Goal: Task Accomplishment & Management: Use online tool/utility

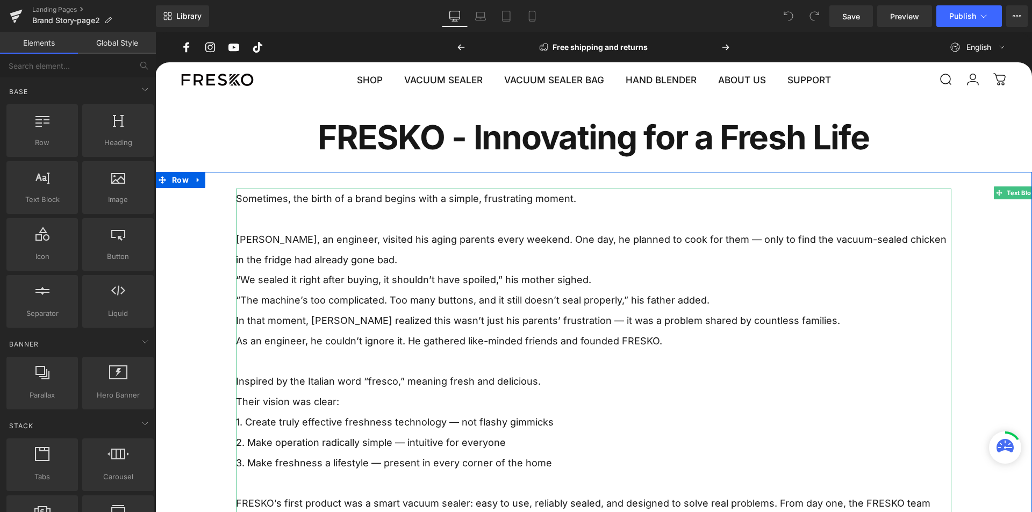
click at [455, 318] on p "In that moment, [PERSON_NAME] realized this wasn’t just his parents’ frustratio…" at bounding box center [593, 321] width 715 height 20
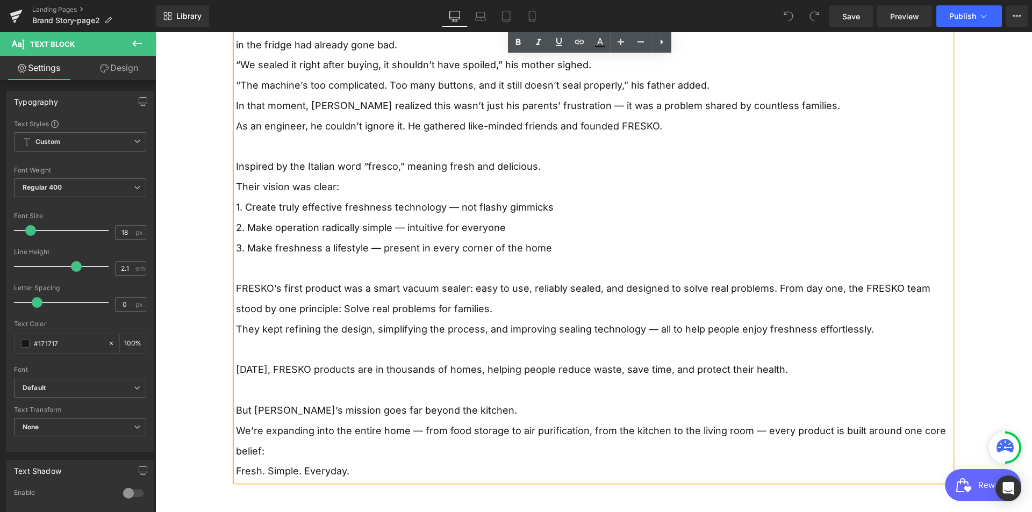
click at [501, 262] on p at bounding box center [593, 268] width 715 height 20
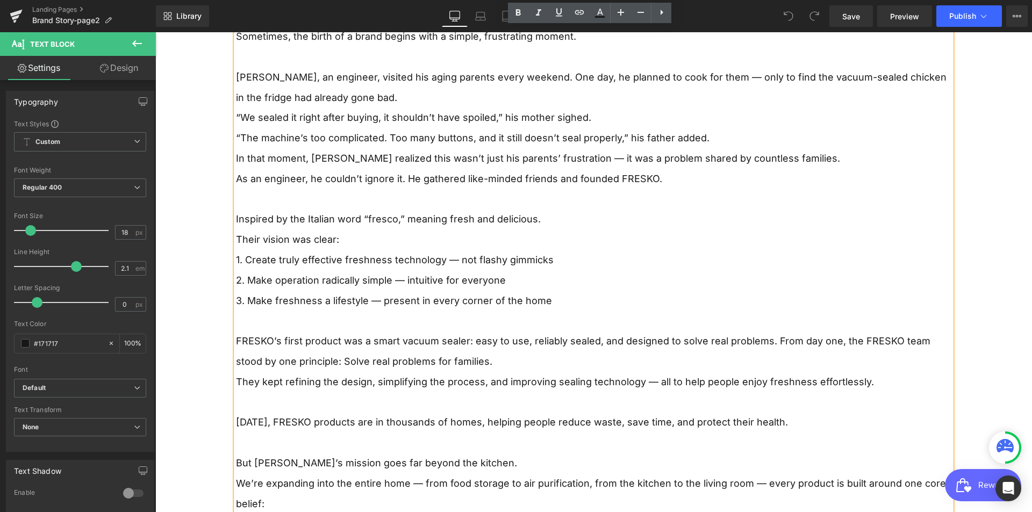
scroll to position [157, 0]
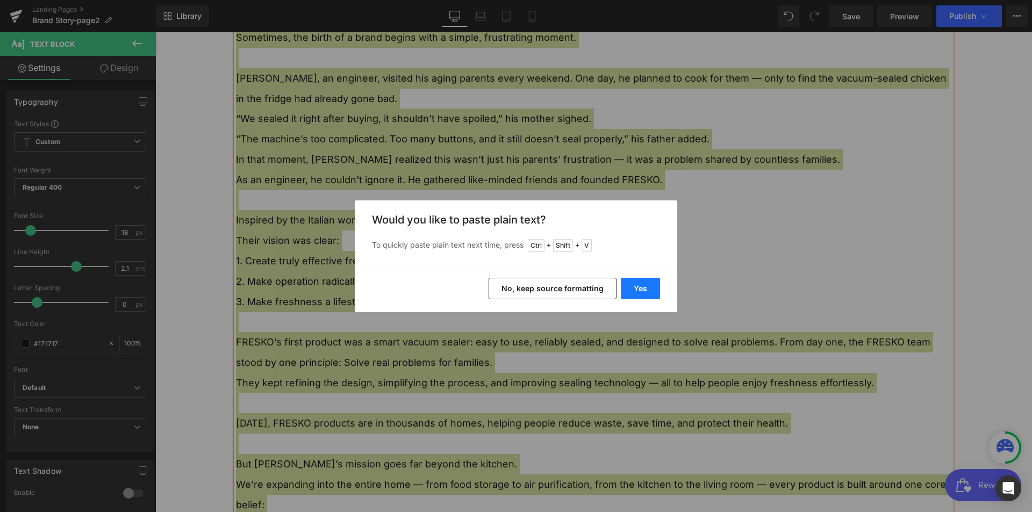
click at [634, 293] on button "Yes" at bounding box center [640, 288] width 39 height 21
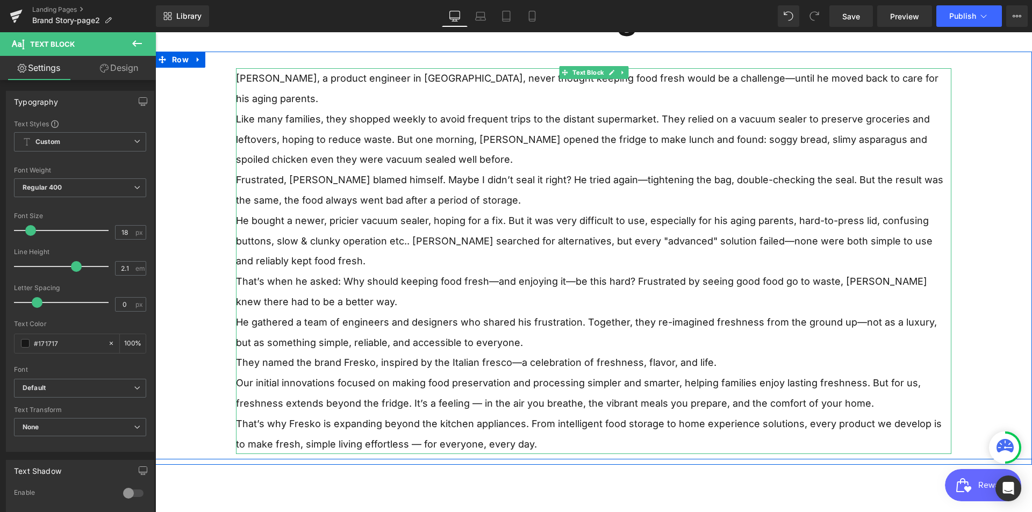
scroll to position [9, 0]
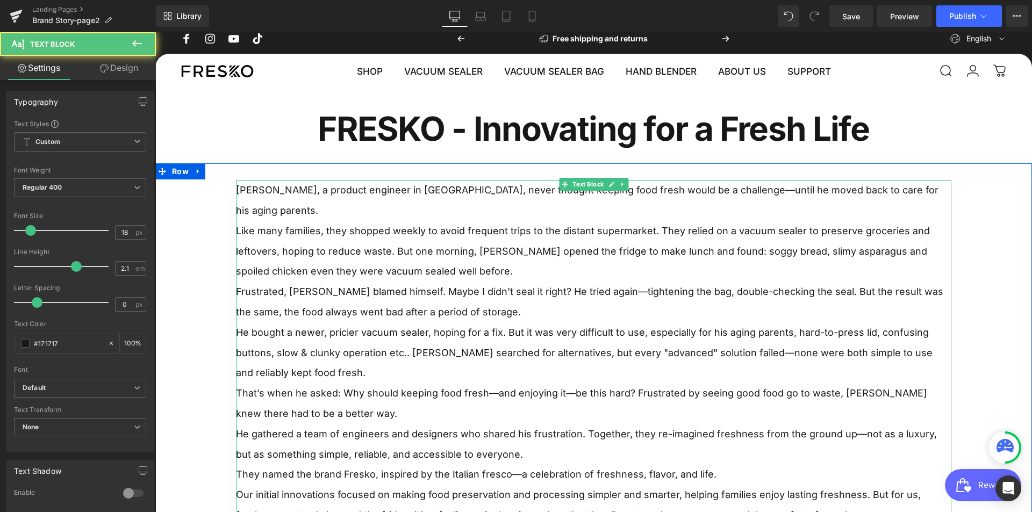
click at [497, 247] on p "Like many families, they shopped weekly to avoid frequent trips to the distant …" at bounding box center [593, 251] width 715 height 61
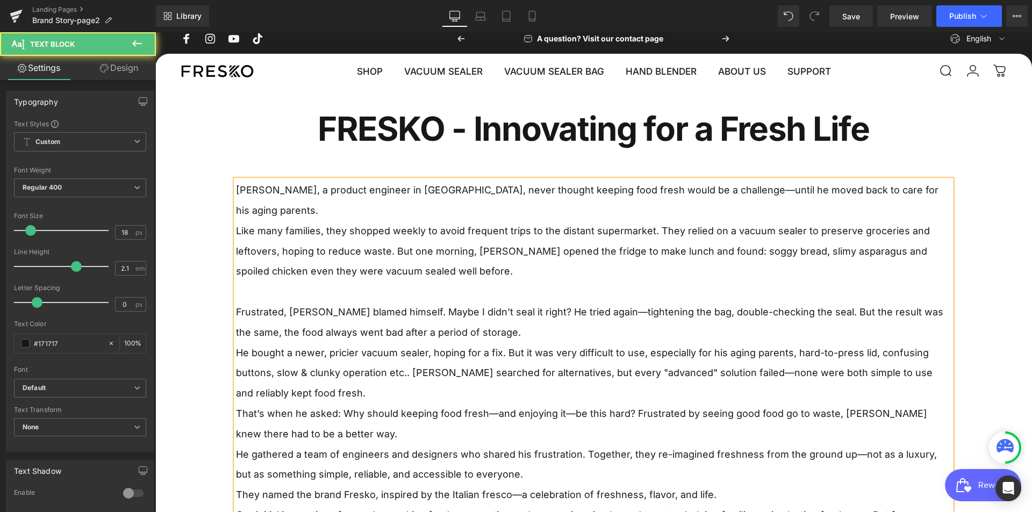
click at [513, 309] on p "Frustrated, [PERSON_NAME] blamed himself. Maybe I didn’t seal it right? He trie…" at bounding box center [593, 322] width 715 height 41
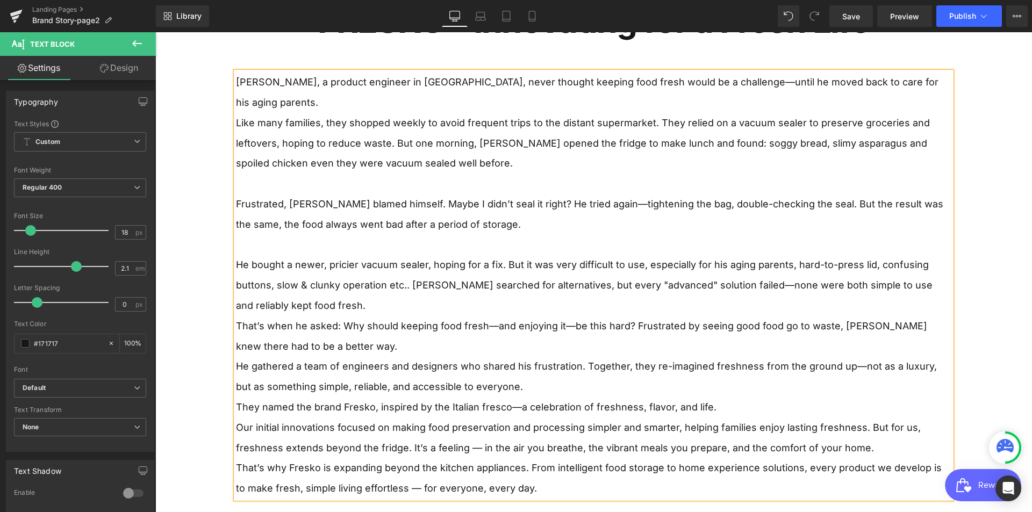
scroll to position [112, 0]
click at [326, 277] on p "He bought a newer, pricier vacuum sealer, hoping for a fix. But it was very dif…" at bounding box center [593, 285] width 715 height 61
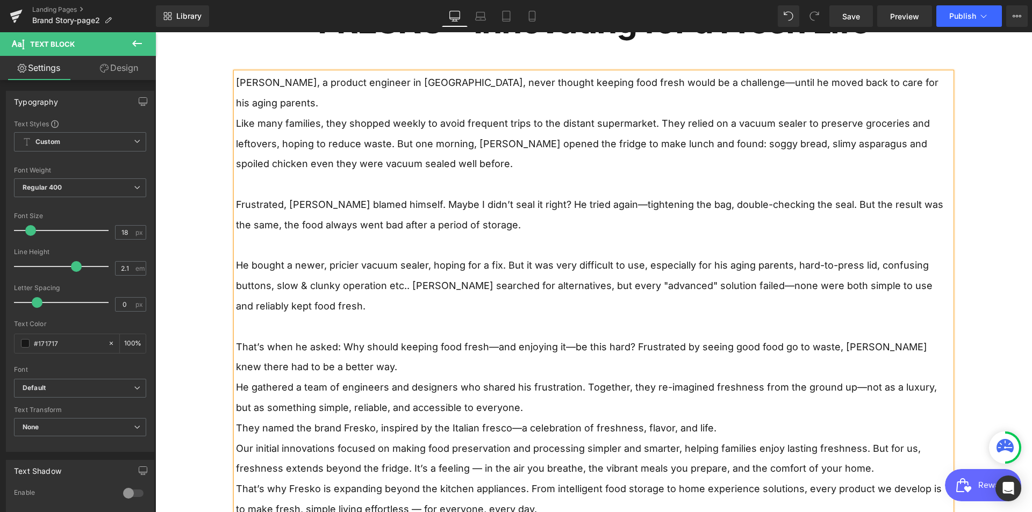
click at [339, 346] on p "That’s when he asked: Why should keeping food fresh—and enjoying it—be this har…" at bounding box center [593, 357] width 715 height 41
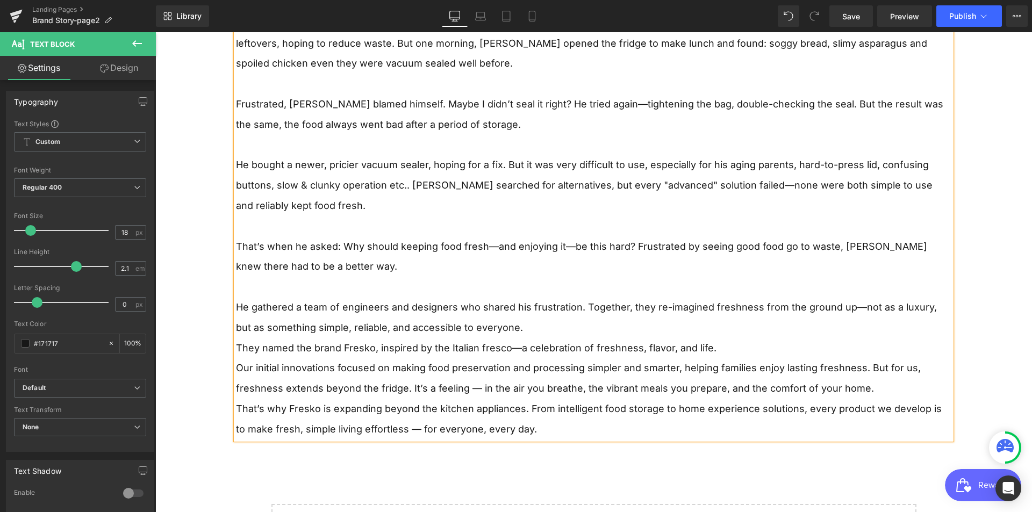
scroll to position [219, 0]
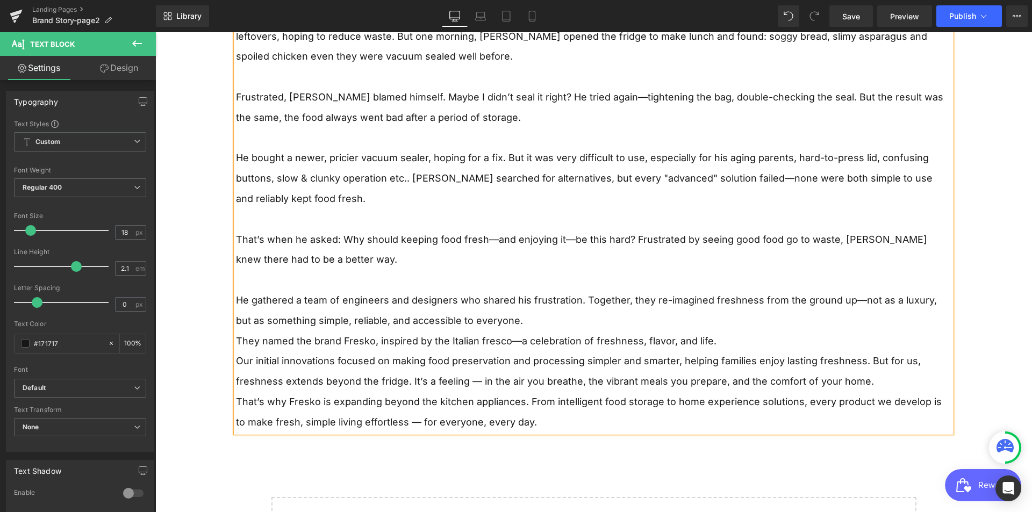
click at [515, 302] on p "He gathered a team of engineers and designers who shared his frustration. Toget…" at bounding box center [593, 310] width 715 height 41
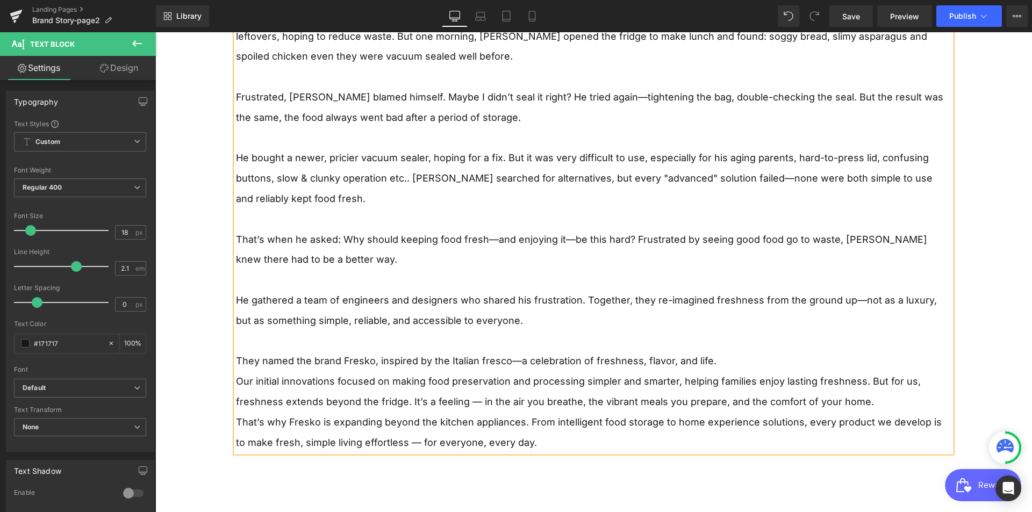
click at [781, 351] on p "They named the brand Fresko, inspired by the Italian fresco—a celebration of fr…" at bounding box center [593, 361] width 715 height 20
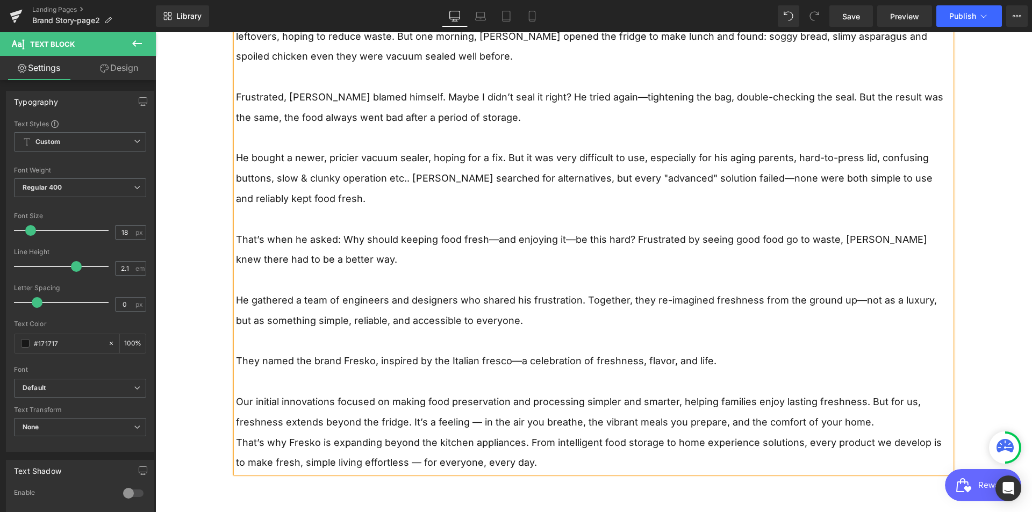
click at [885, 399] on p "Our initial innovations focused on making food preservation and processing simp…" at bounding box center [593, 412] width 715 height 41
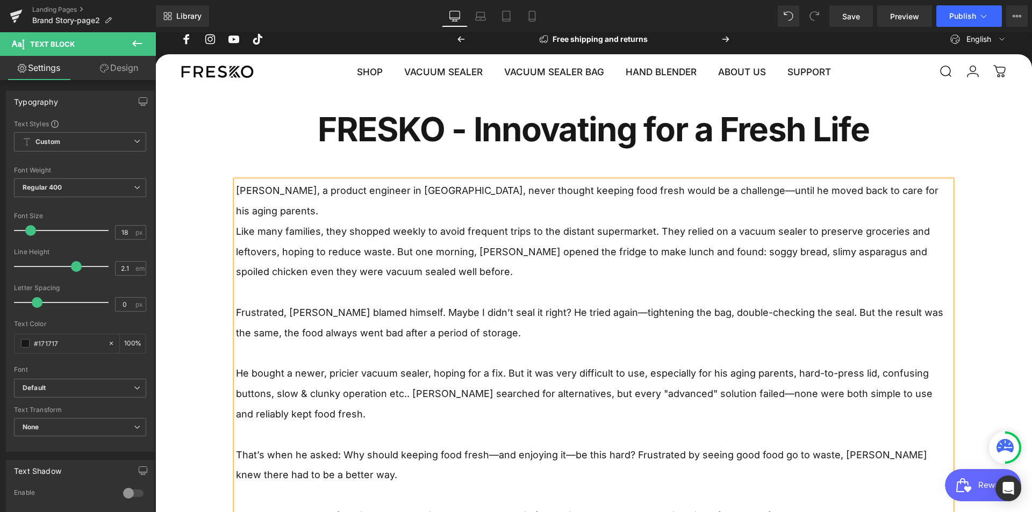
scroll to position [9, 0]
click at [902, 195] on p "[PERSON_NAME], a product engineer in [GEOGRAPHIC_DATA], never thought keeping f…" at bounding box center [593, 200] width 715 height 41
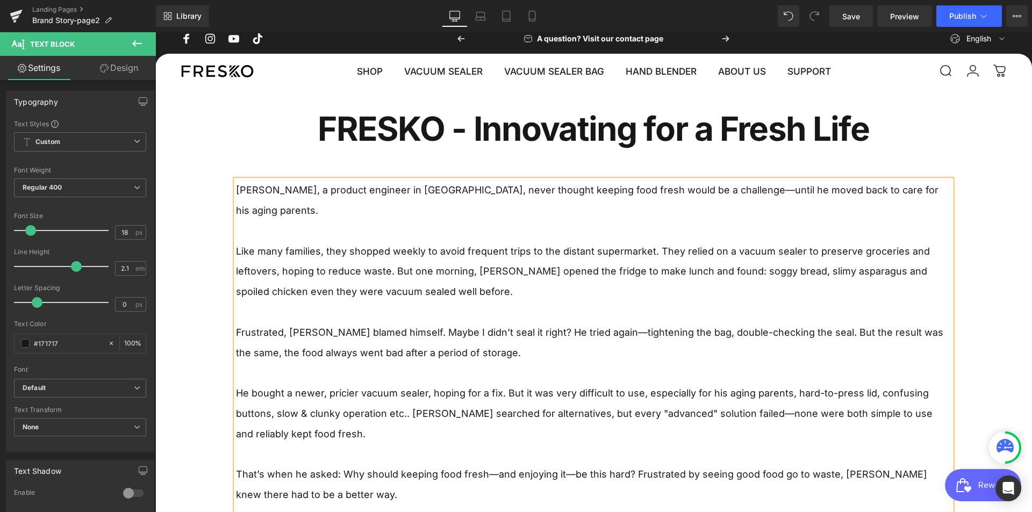
click at [244, 302] on p at bounding box center [593, 312] width 715 height 20
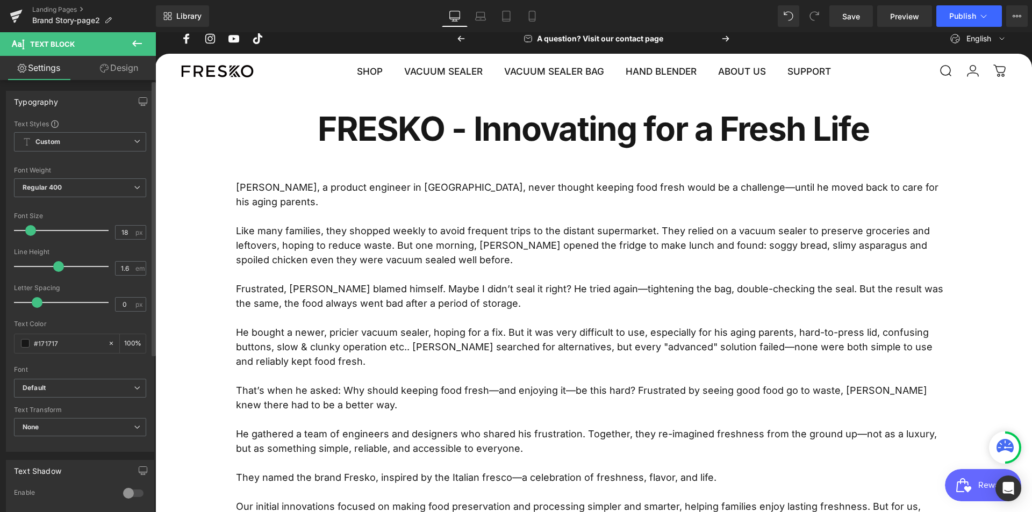
type input "1.7"
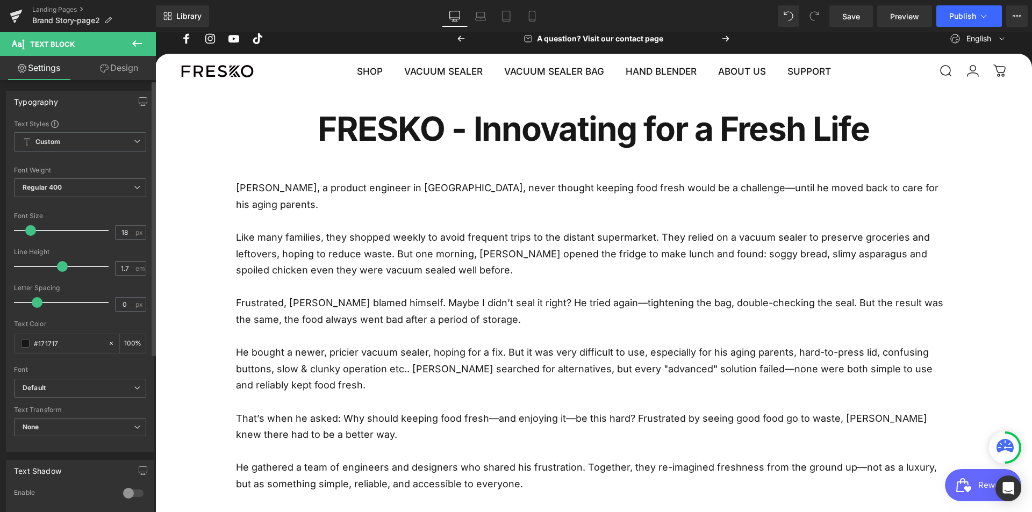
drag, startPoint x: 71, startPoint y: 268, endPoint x: 58, endPoint y: 265, distance: 13.7
click at [58, 265] on span at bounding box center [62, 266] width 11 height 11
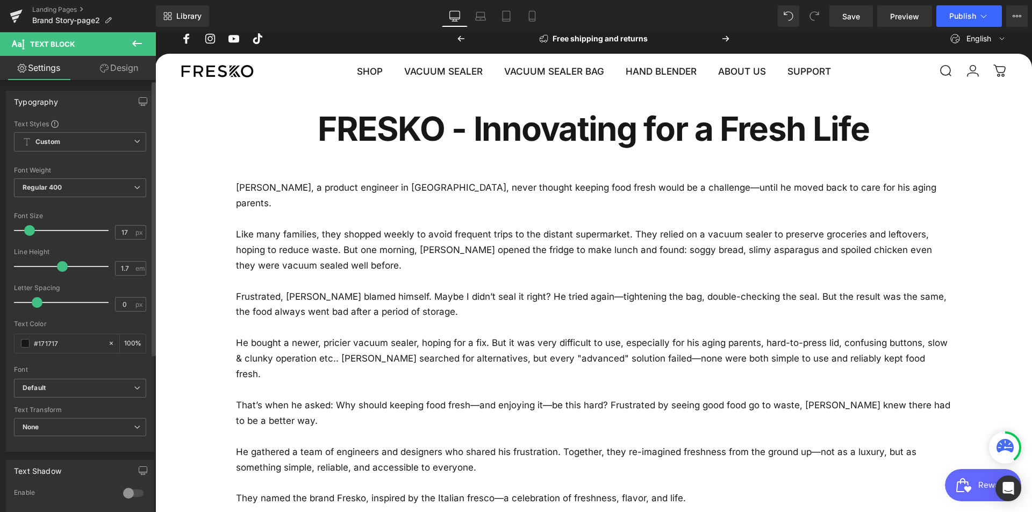
type input "19"
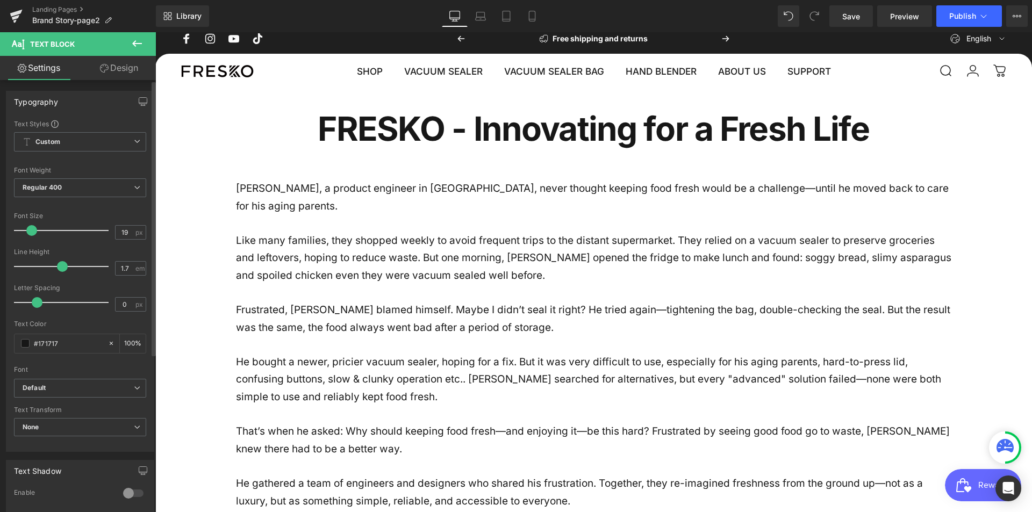
click at [34, 227] on span at bounding box center [31, 230] width 11 height 11
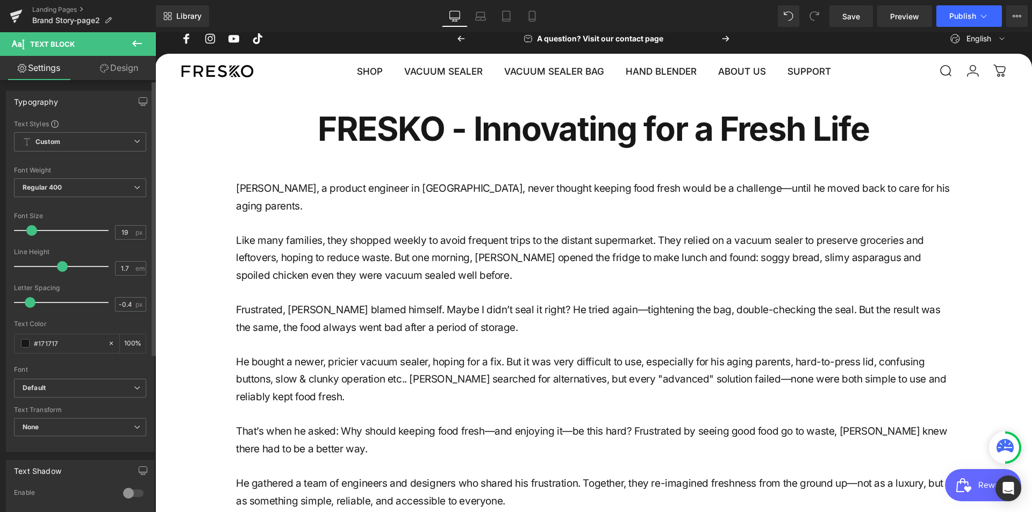
type input "-0.3"
drag, startPoint x: 35, startPoint y: 300, endPoint x: 30, endPoint y: 297, distance: 6.6
click at [30, 297] on div at bounding box center [63, 302] width 89 height 21
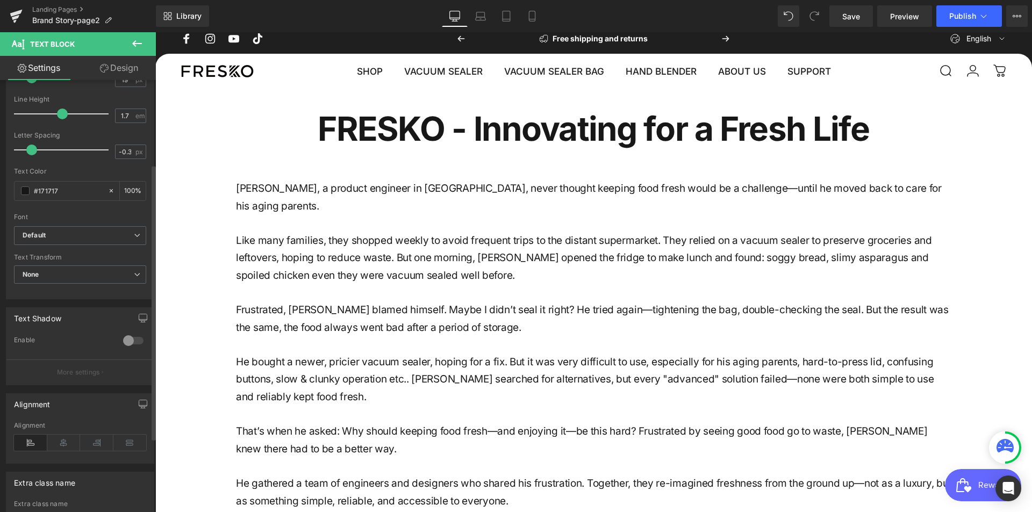
scroll to position [161, 0]
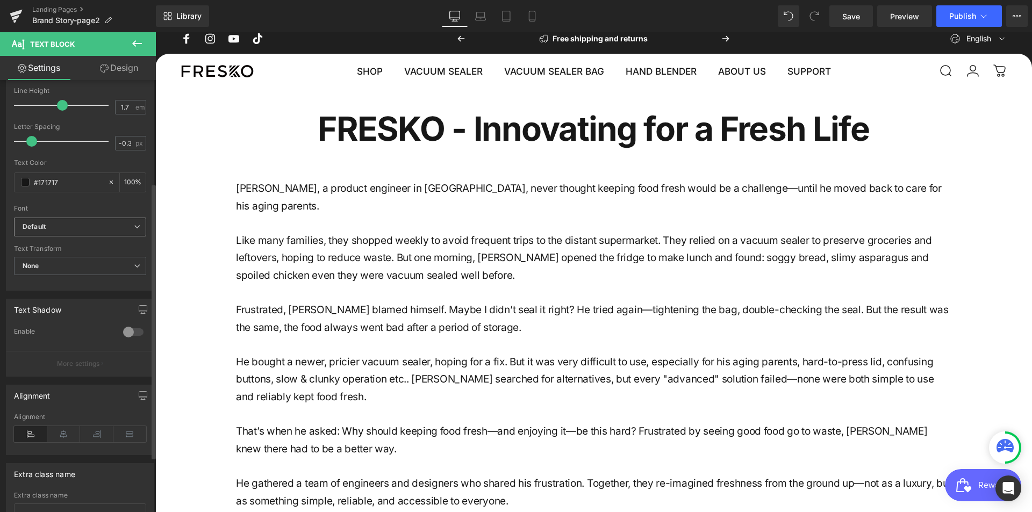
click at [74, 233] on span "Default" at bounding box center [80, 227] width 132 height 19
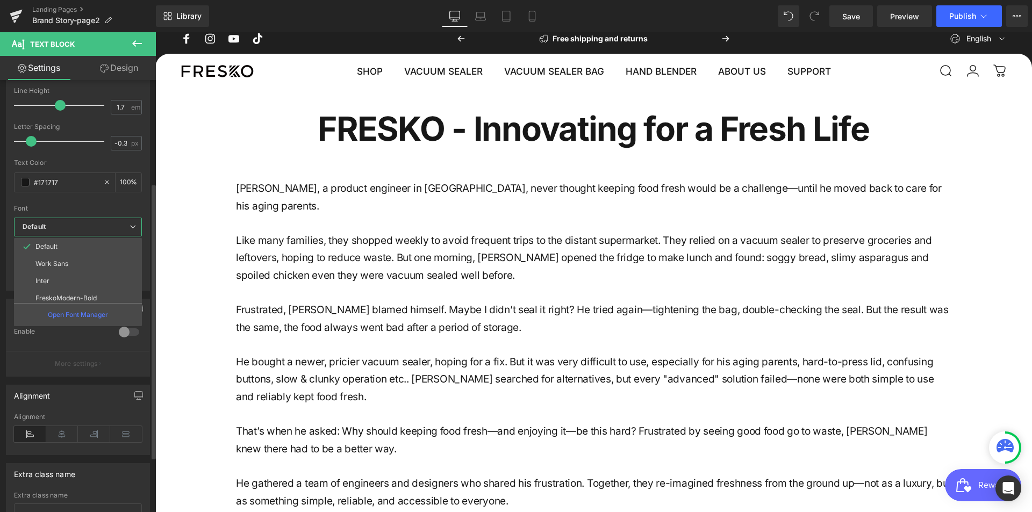
click at [71, 227] on b "Default" at bounding box center [76, 227] width 107 height 9
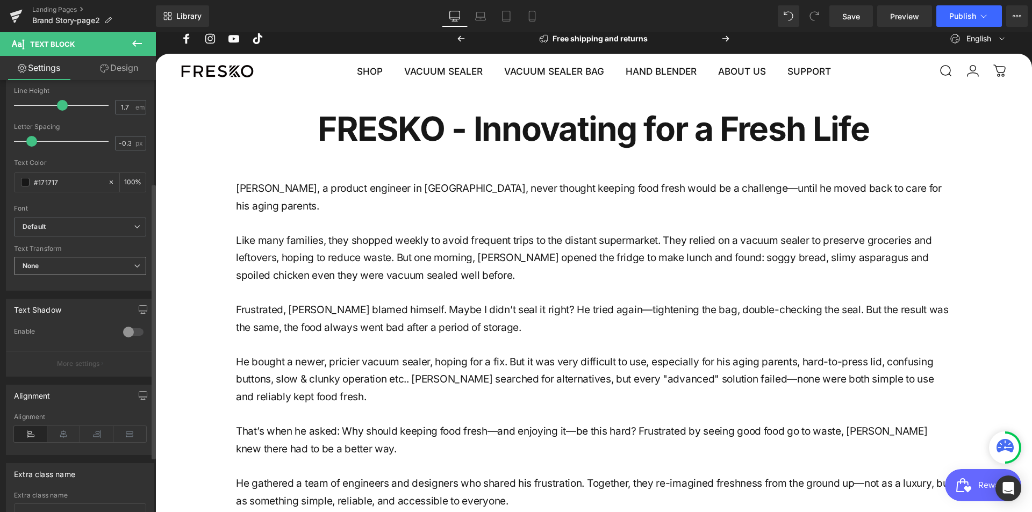
click at [70, 258] on span "None" at bounding box center [80, 266] width 132 height 19
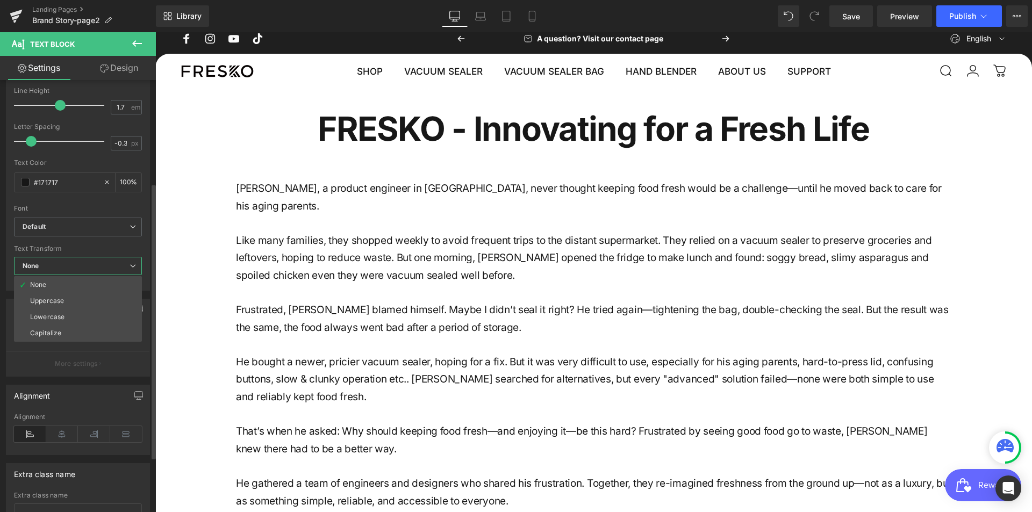
click at [70, 258] on span "None" at bounding box center [78, 266] width 128 height 19
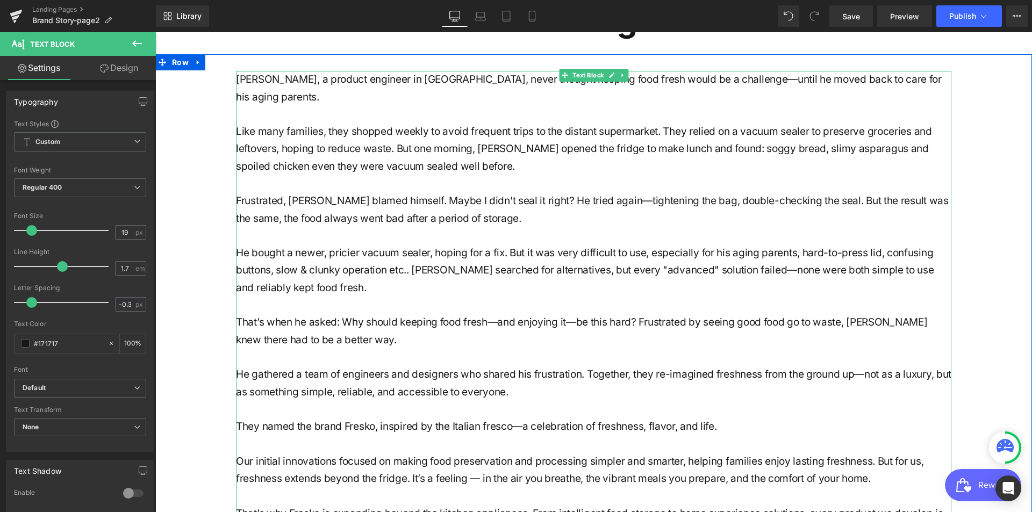
scroll to position [112, 0]
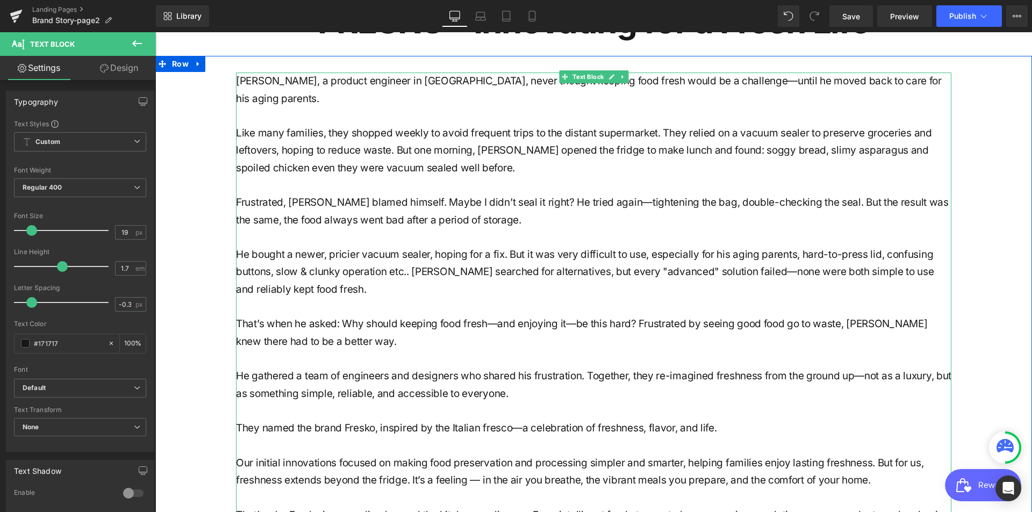
click at [460, 205] on p "Frustrated, [PERSON_NAME] blamed himself. Maybe I didn’t seal it right? He trie…" at bounding box center [593, 211] width 715 height 35
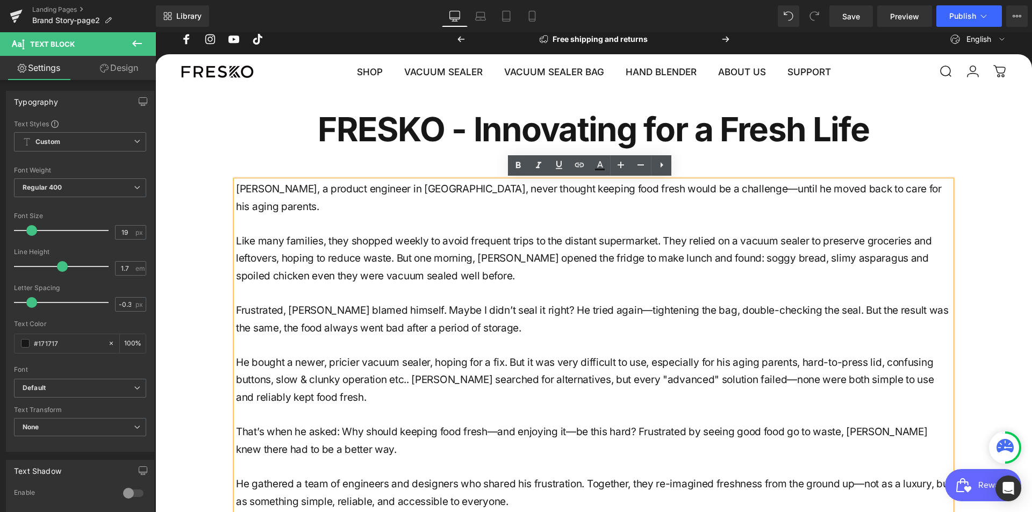
scroll to position [9, 0]
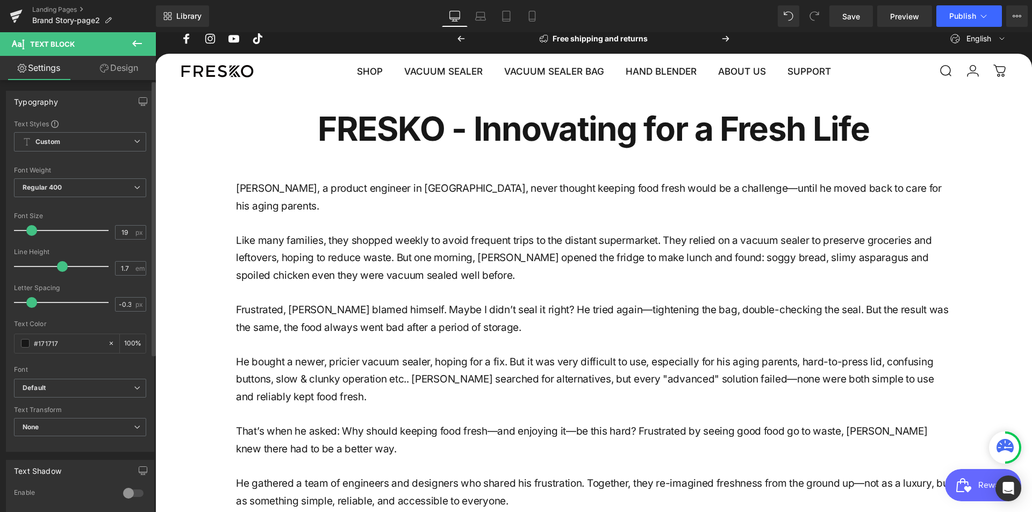
type input "1.8"
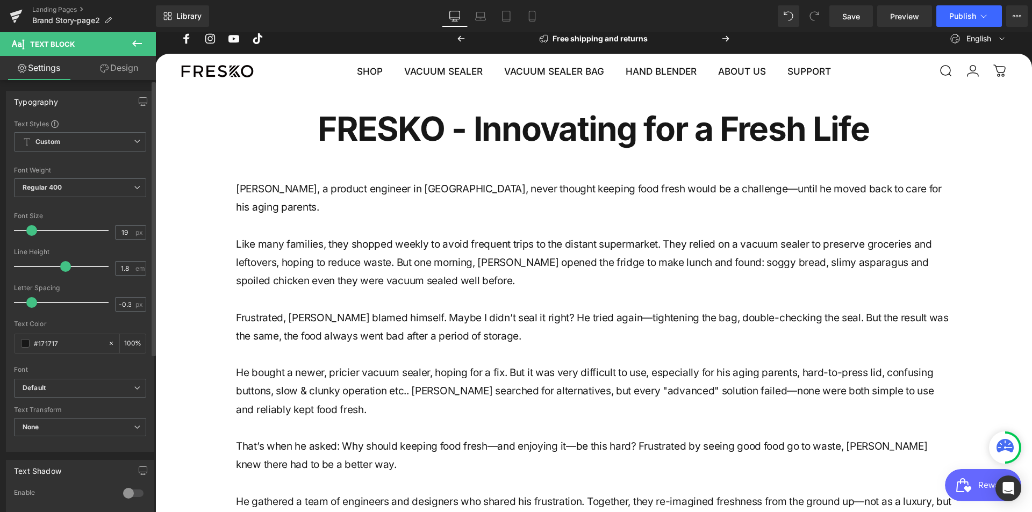
click at [68, 264] on span at bounding box center [65, 266] width 11 height 11
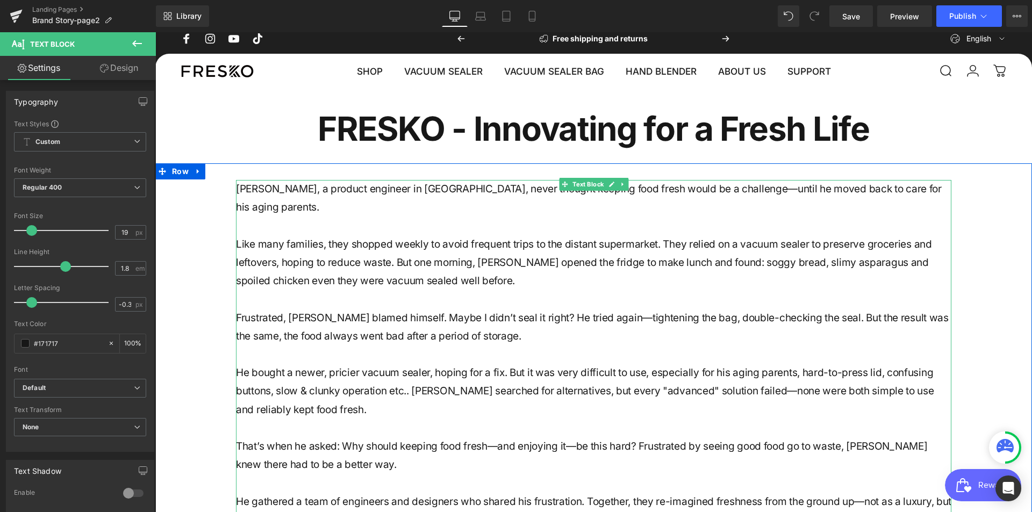
click at [468, 217] on p at bounding box center [593, 226] width 715 height 18
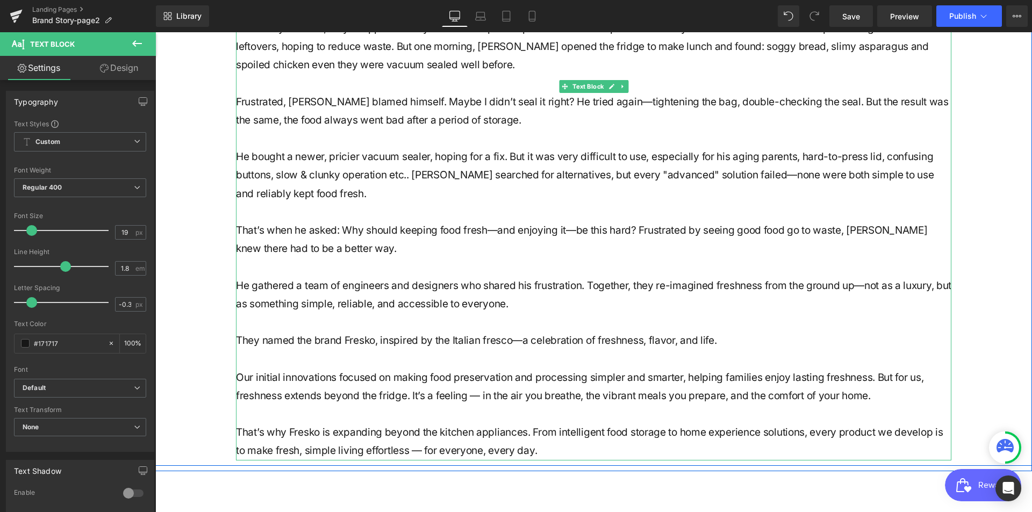
scroll to position [273, 0]
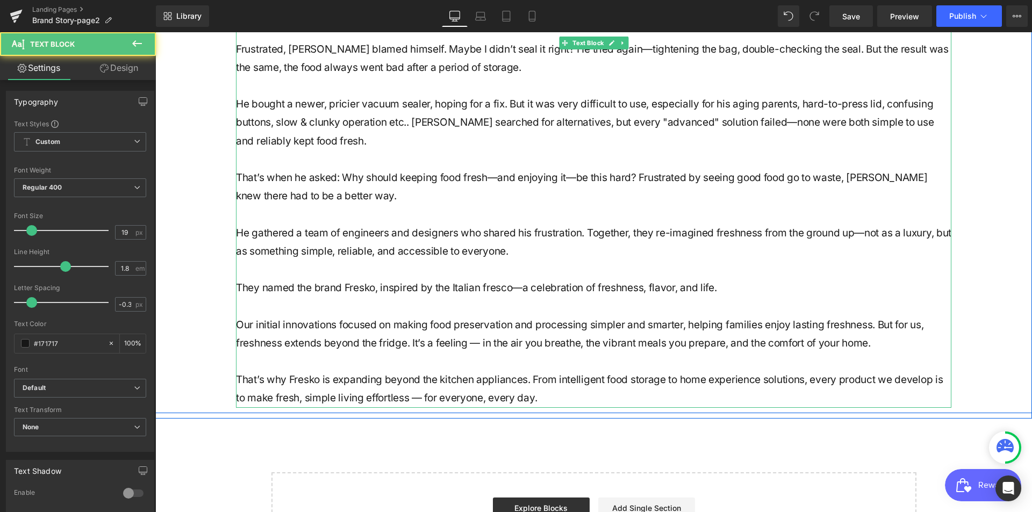
click at [236, 279] on p "They named the brand Fresko, inspired by the Italian fresco—a celebration of fr…" at bounding box center [593, 288] width 715 height 18
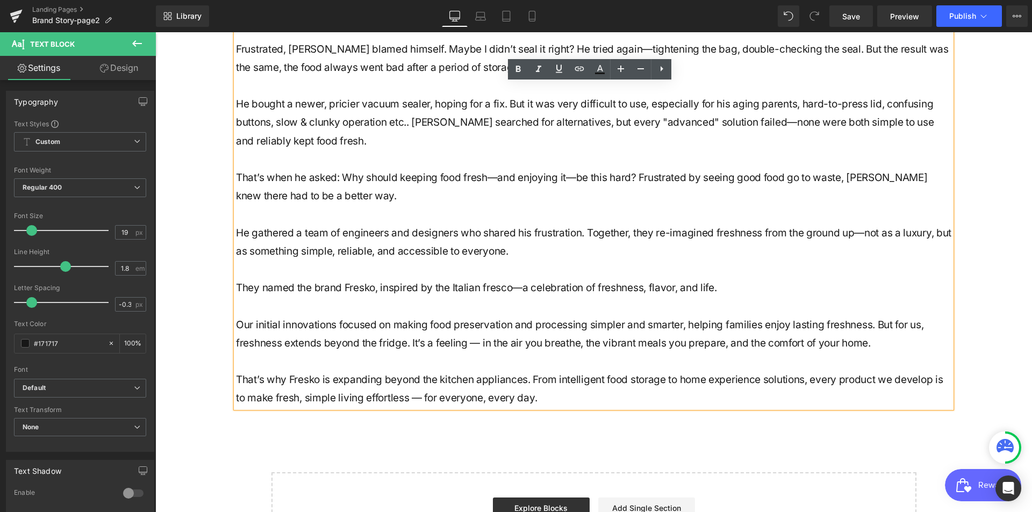
click at [236, 279] on p "They named the brand Fresko, inspired by the Italian fresco—a celebration of fr…" at bounding box center [593, 288] width 715 height 18
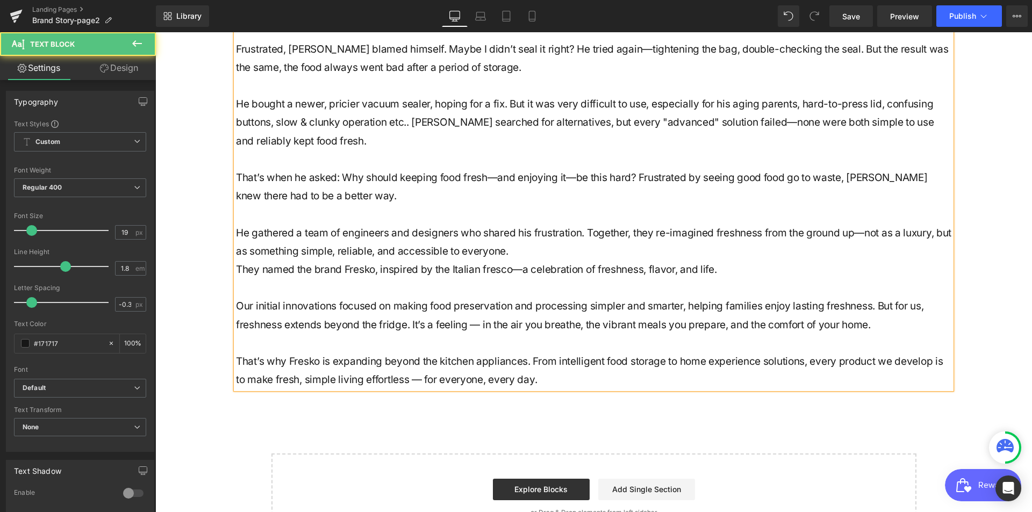
click at [331, 305] on p "Our initial innovations focused on making food preservation and processing simp…" at bounding box center [593, 315] width 715 height 37
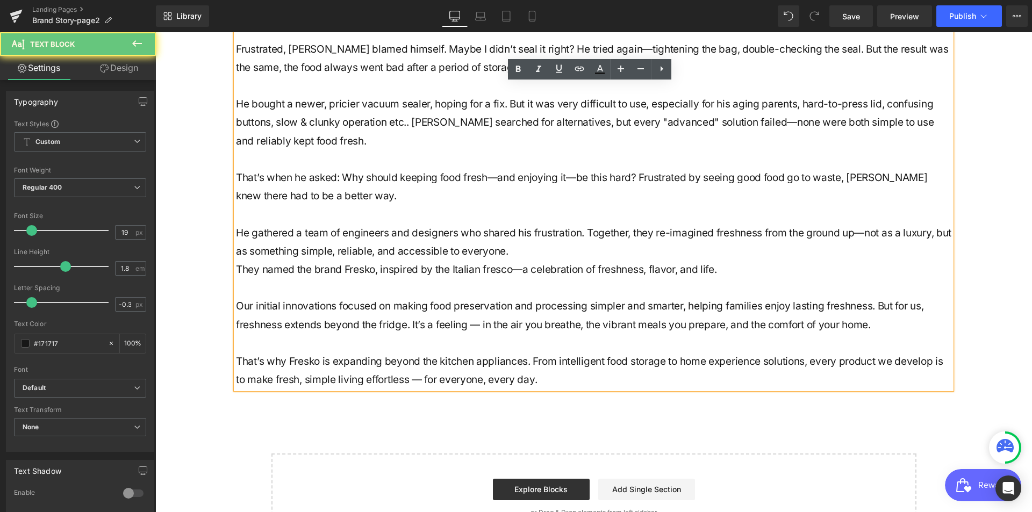
click at [480, 297] on p "Our initial innovations focused on making food preservation and processing simp…" at bounding box center [593, 315] width 715 height 37
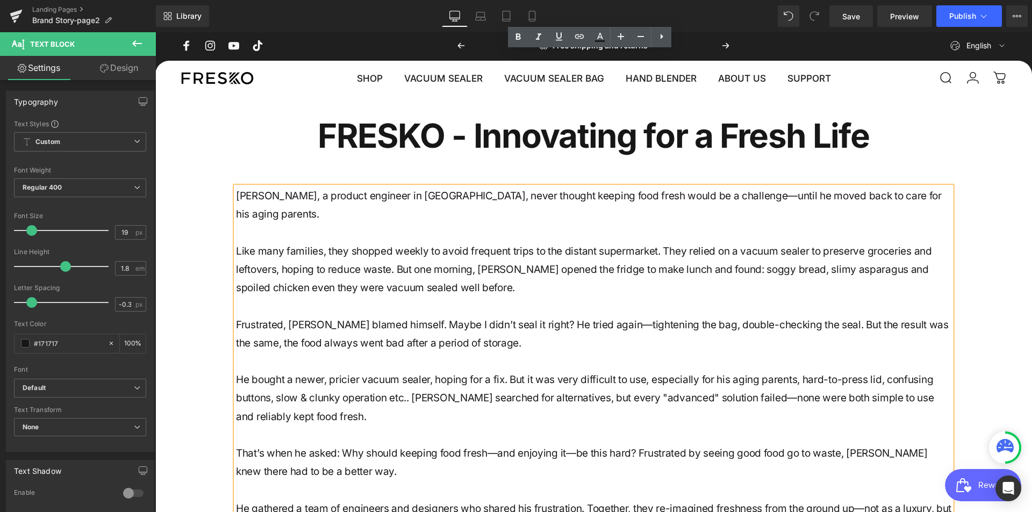
scroll to position [0, 0]
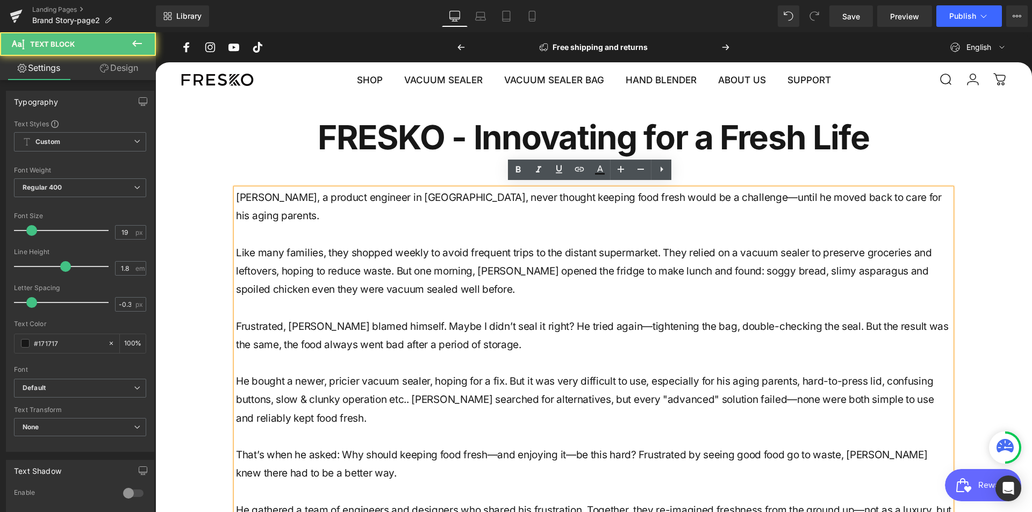
click at [390, 226] on p at bounding box center [593, 235] width 715 height 18
click at [451, 299] on p at bounding box center [593, 308] width 715 height 18
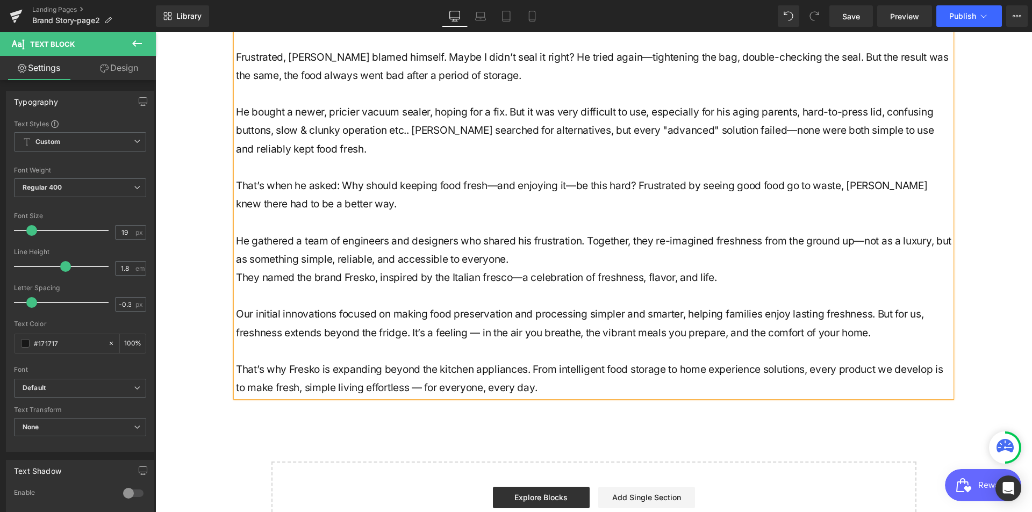
scroll to position [264, 0]
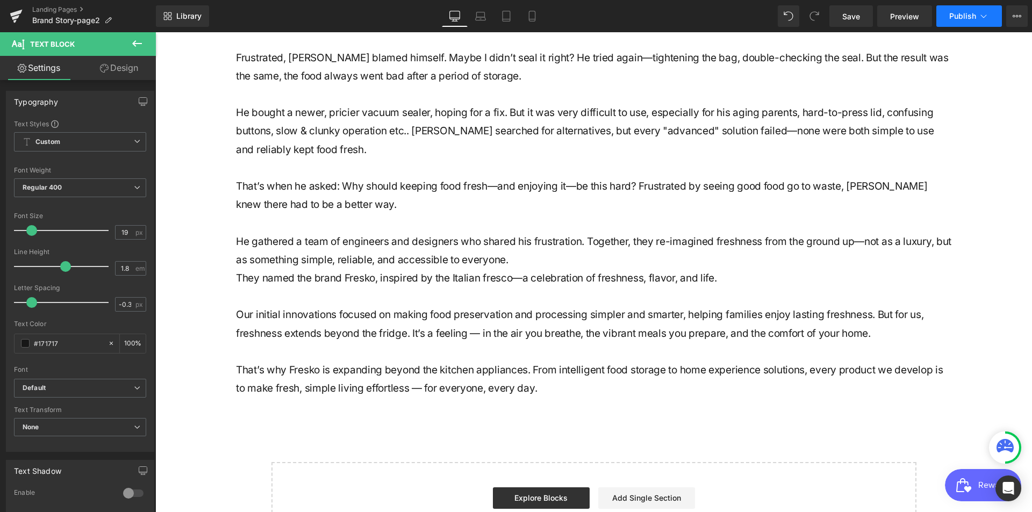
click at [958, 14] on span "Publish" at bounding box center [962, 16] width 27 height 9
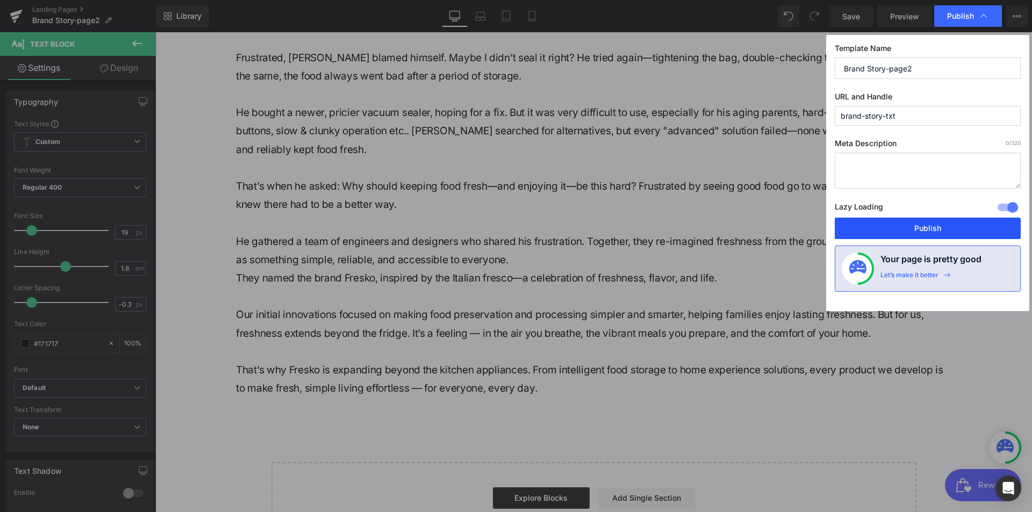
click at [859, 230] on button "Publish" at bounding box center [928, 228] width 186 height 21
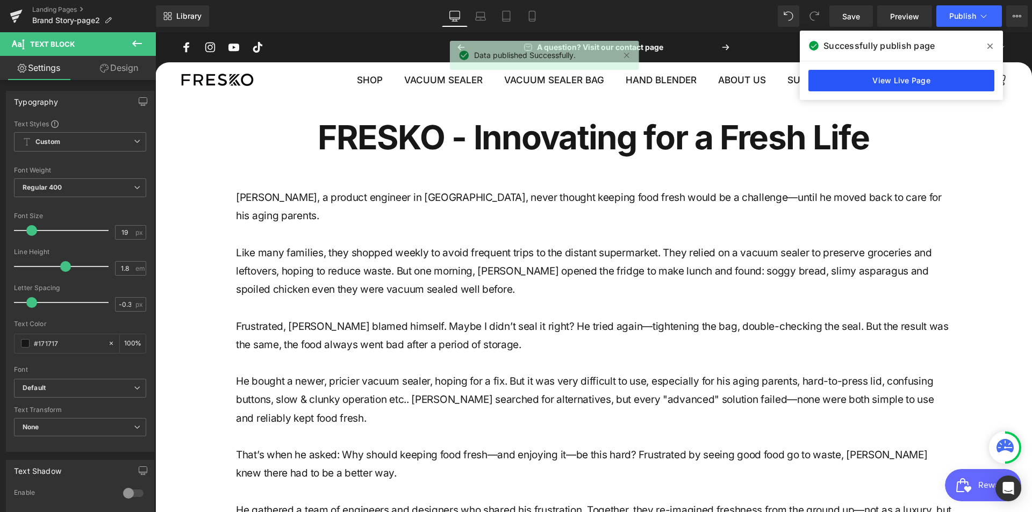
click at [861, 79] on link "View Live Page" at bounding box center [901, 80] width 186 height 21
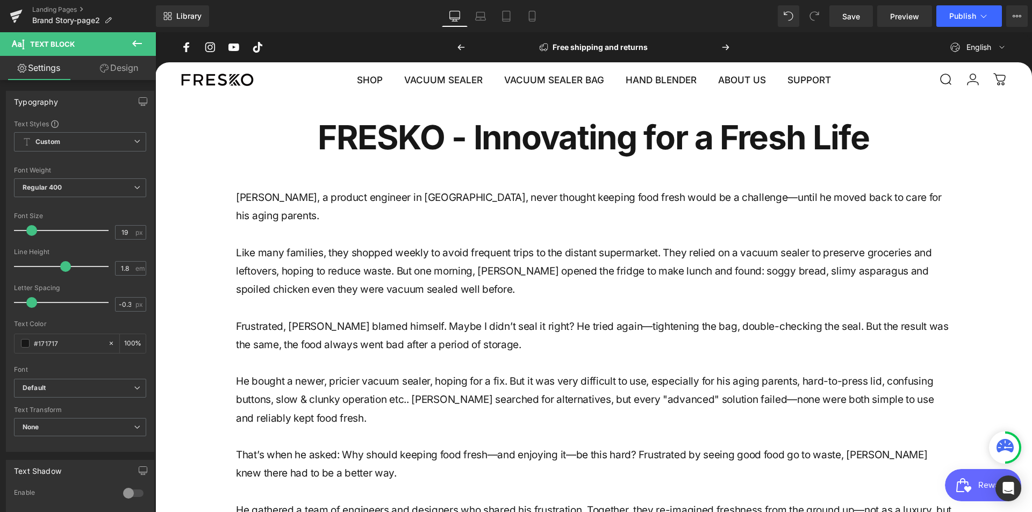
click at [138, 35] on button at bounding box center [137, 44] width 38 height 24
